Goal: Navigation & Orientation: Find specific page/section

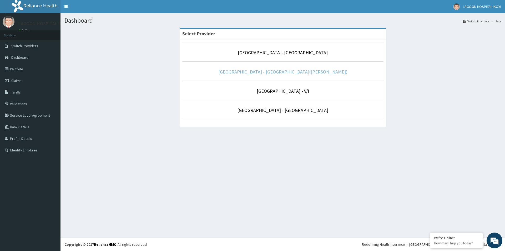
click at [276, 72] on link "[GEOGRAPHIC_DATA] - [GEOGRAPHIC_DATA]([PERSON_NAME])" at bounding box center [283, 72] width 129 height 6
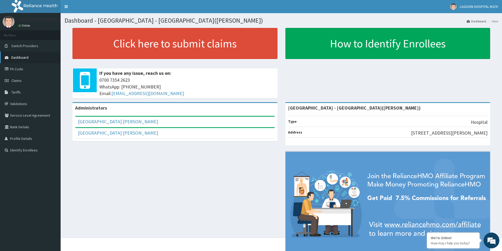
click at [34, 56] on link "Dashboard" at bounding box center [30, 58] width 61 height 12
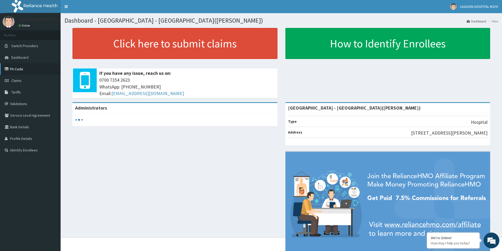
click at [29, 66] on link "PA Code" at bounding box center [30, 69] width 61 height 12
